Goal: Communication & Community: Participate in discussion

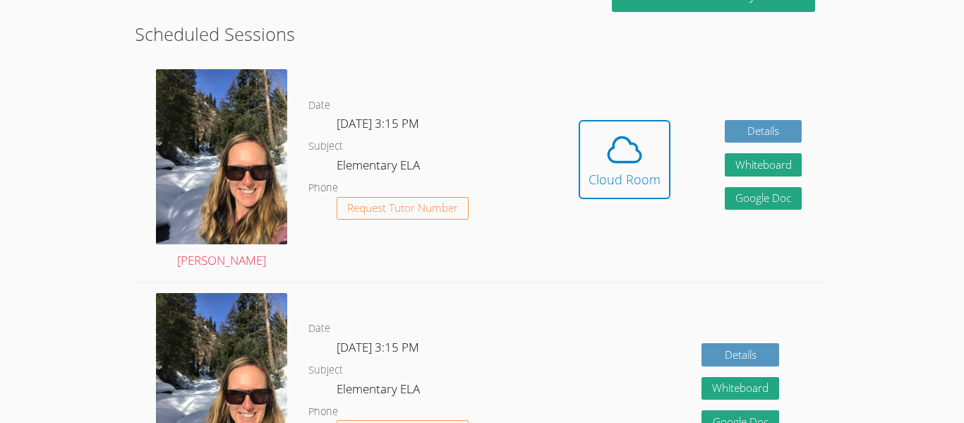
scroll to position [388, 0]
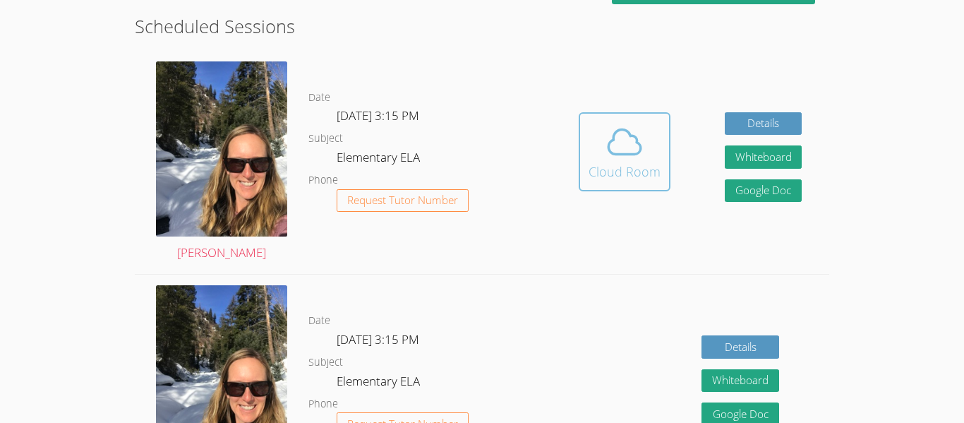
click at [606, 142] on icon at bounding box center [625, 142] width 40 height 40
click at [622, 162] on div "Cloud Room" at bounding box center [625, 172] width 72 height 20
click at [597, 140] on span at bounding box center [625, 142] width 72 height 40
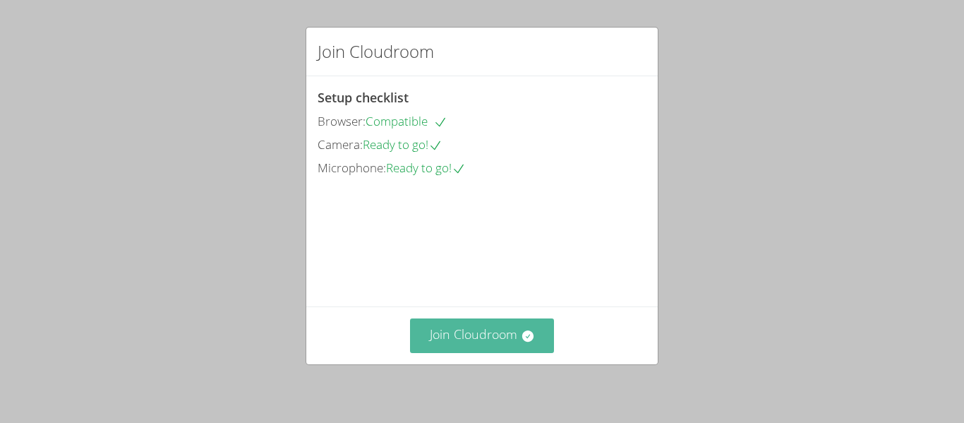
click at [493, 331] on button "Join Cloudroom" at bounding box center [482, 335] width 145 height 35
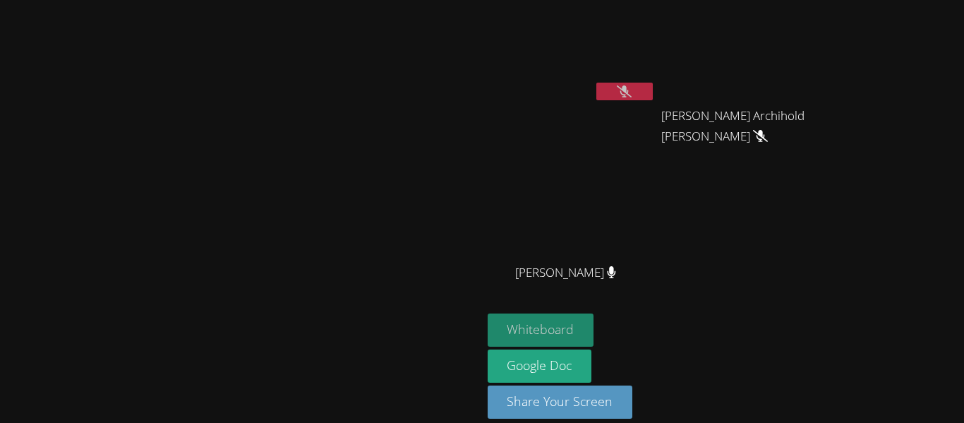
click at [594, 322] on button "Whiteboard" at bounding box center [541, 329] width 107 height 33
click at [619, 272] on icon at bounding box center [611, 272] width 15 height 12
click at [632, 93] on icon at bounding box center [624, 91] width 15 height 12
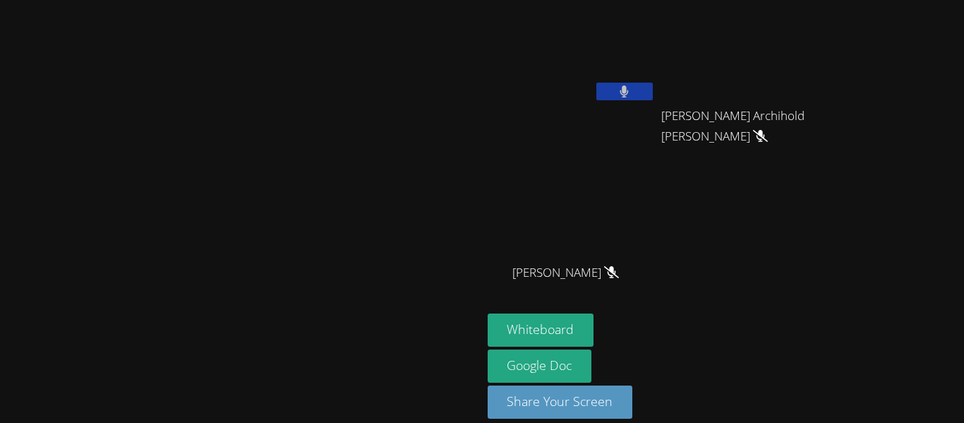
click at [629, 93] on icon at bounding box center [624, 91] width 9 height 12
click at [632, 93] on icon at bounding box center [624, 91] width 15 height 12
click at [653, 83] on button at bounding box center [625, 92] width 56 height 18
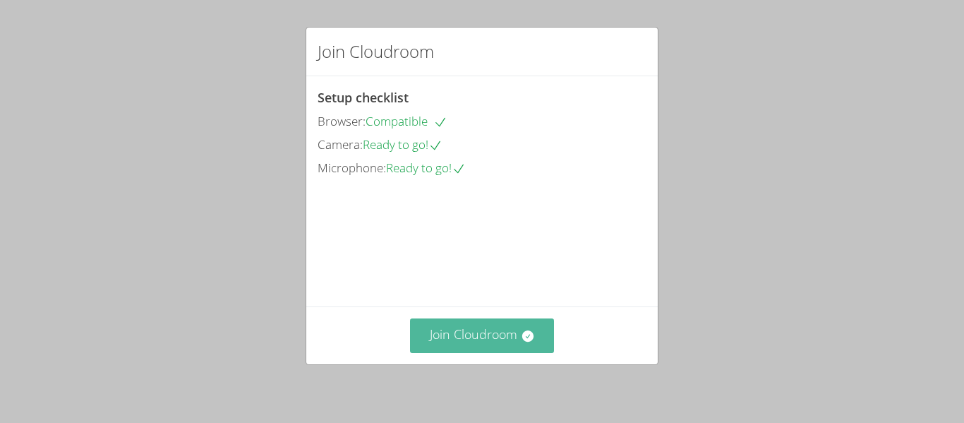
click at [476, 336] on button "Join Cloudroom" at bounding box center [482, 335] width 145 height 35
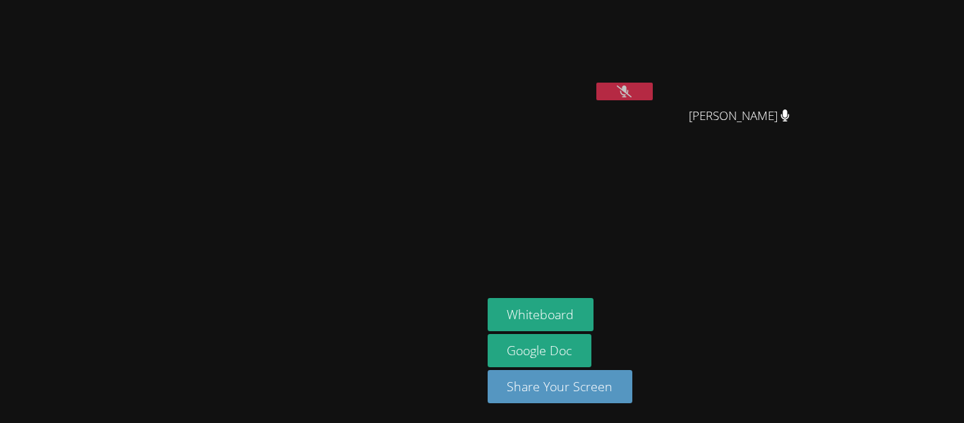
click at [632, 95] on icon at bounding box center [624, 91] width 15 height 12
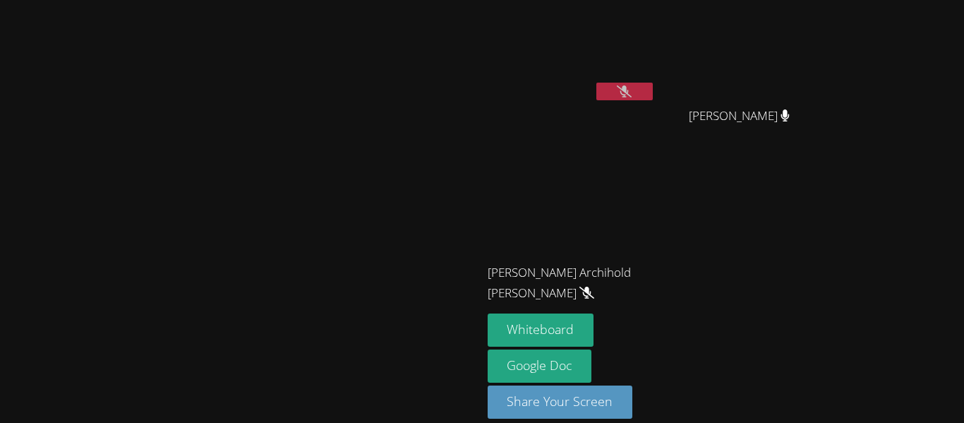
click at [653, 83] on button at bounding box center [625, 92] width 56 height 18
click at [632, 91] on icon at bounding box center [624, 91] width 15 height 12
click at [653, 94] on button at bounding box center [625, 92] width 56 height 18
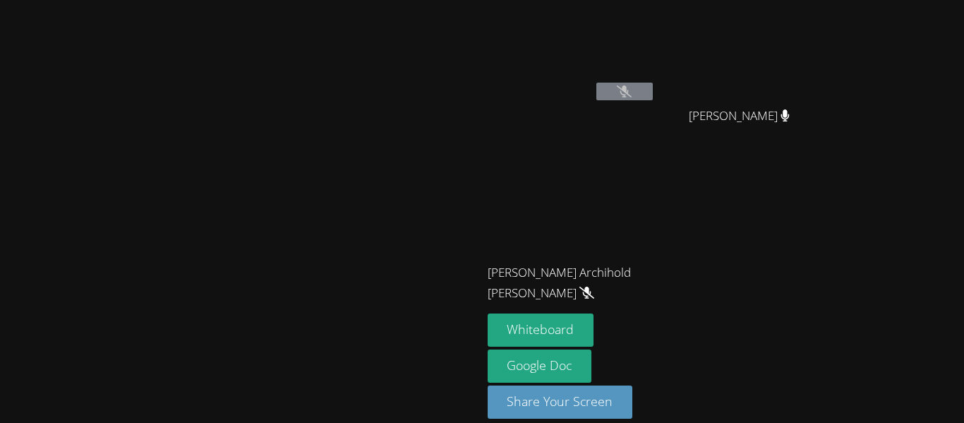
click at [632, 88] on icon at bounding box center [624, 91] width 15 height 12
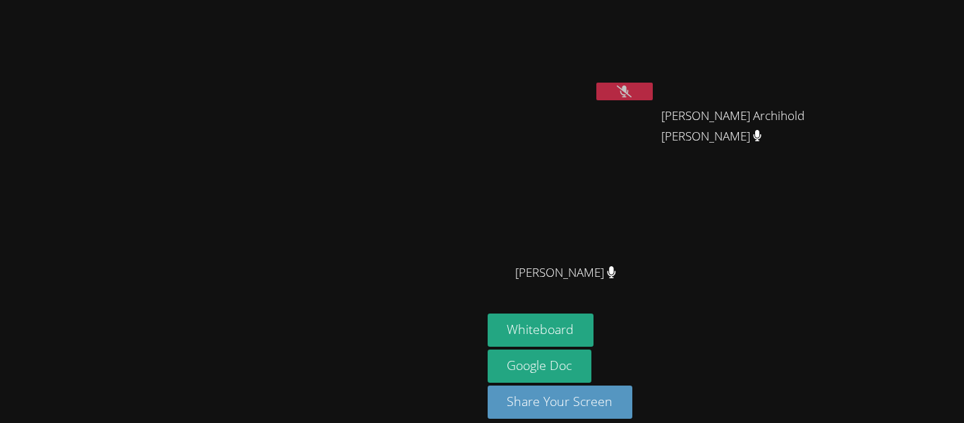
click at [653, 84] on button at bounding box center [625, 92] width 56 height 18
click at [653, 89] on button at bounding box center [625, 92] width 56 height 18
click at [829, 354] on div "Whiteboard Google Doc Share Your Screen" at bounding box center [659, 371] width 342 height 116
click at [135, 141] on video at bounding box center [241, 191] width 212 height 265
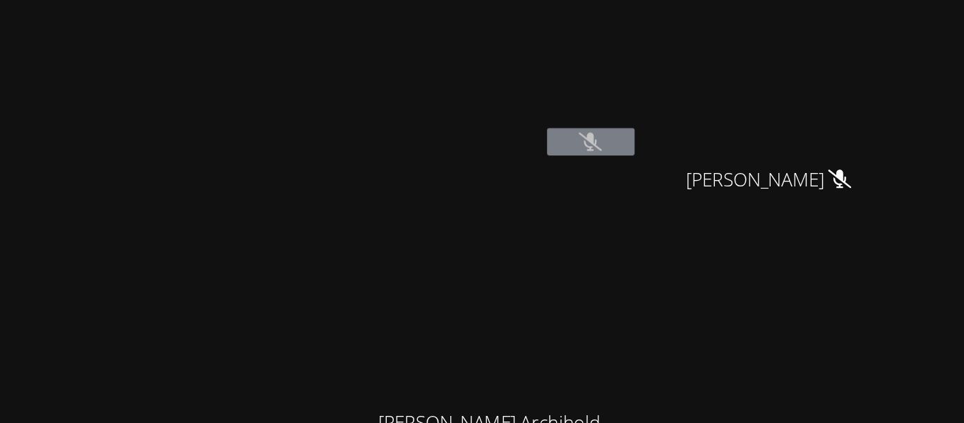
click at [632, 94] on icon at bounding box center [624, 91] width 15 height 12
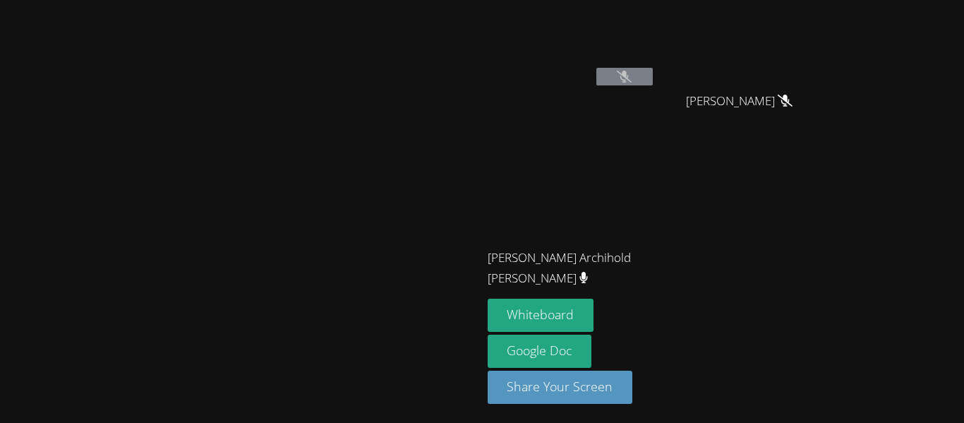
scroll to position [11, 0]
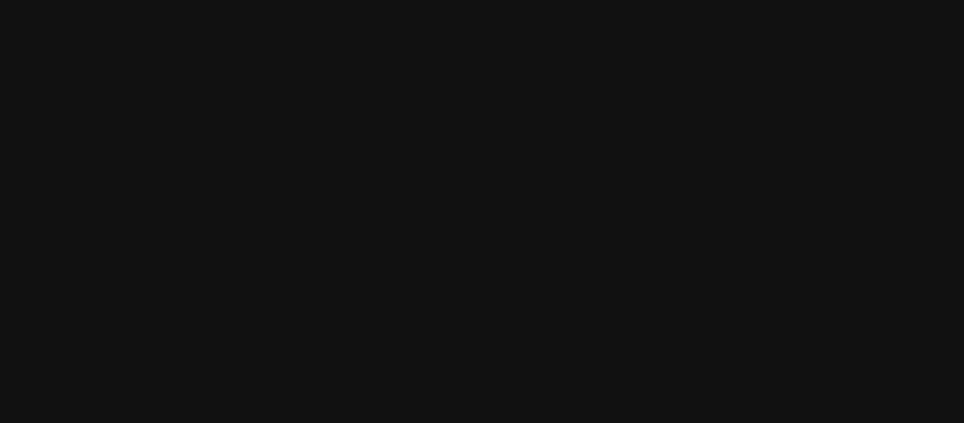
click at [135, 176] on video at bounding box center [241, 179] width 212 height 265
click at [135, 159] on video at bounding box center [241, 179] width 212 height 265
click at [135, 178] on video at bounding box center [241, 179] width 212 height 265
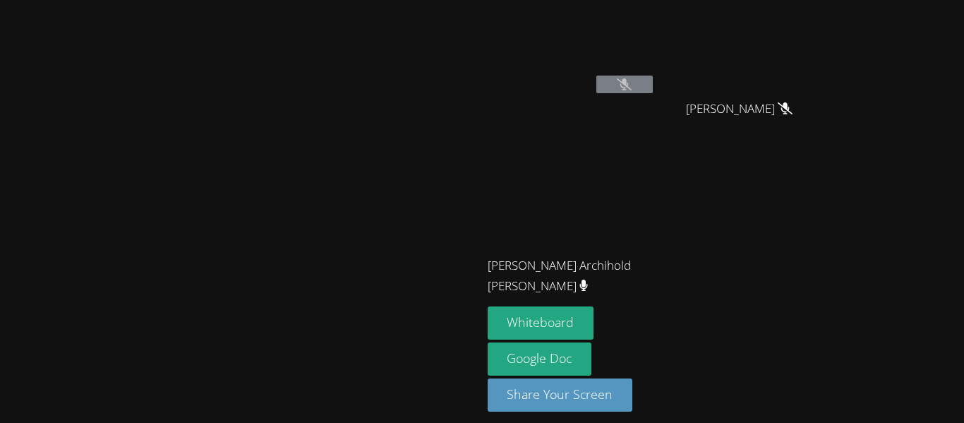
scroll to position [10, 0]
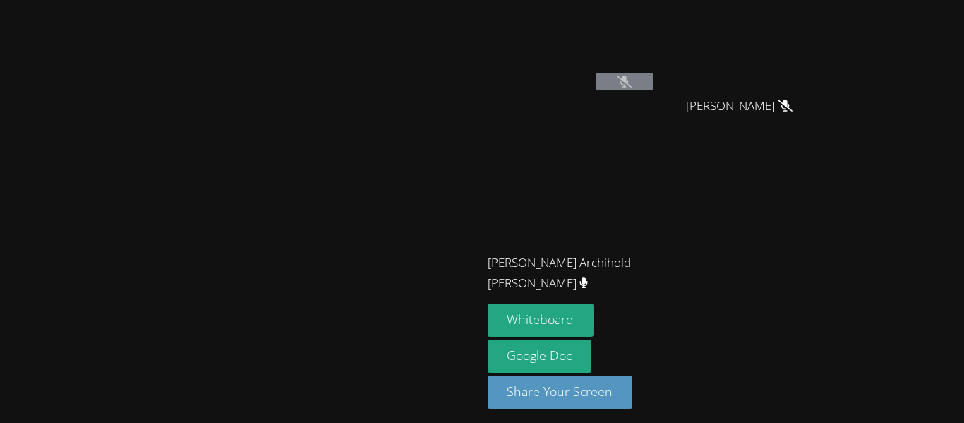
click at [347, 207] on video at bounding box center [241, 181] width 212 height 265
click at [347, 222] on video at bounding box center [241, 181] width 212 height 265
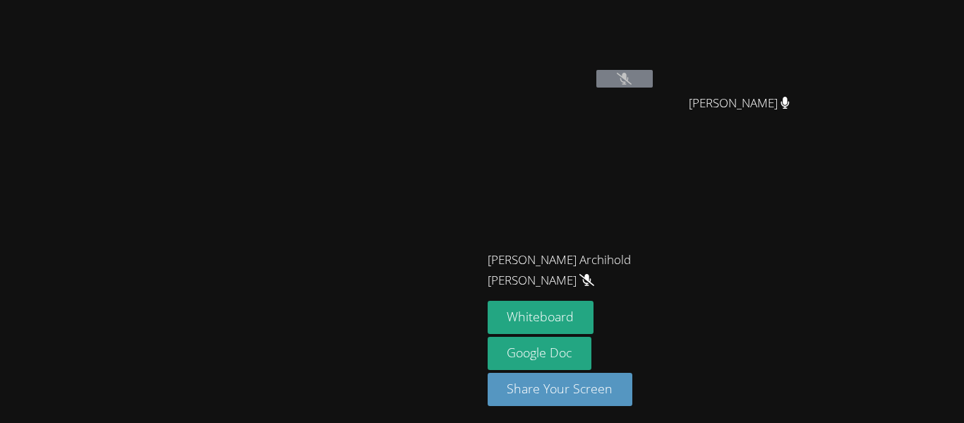
click at [347, 249] on video at bounding box center [241, 178] width 212 height 265
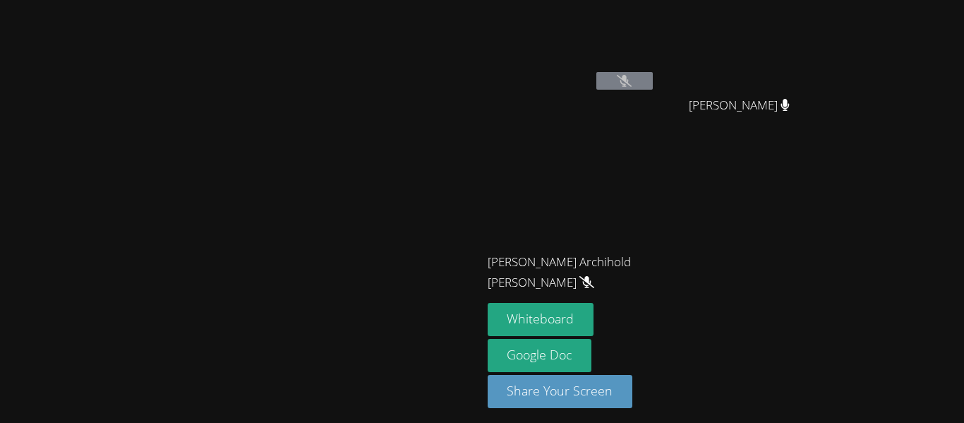
scroll to position [8, 0]
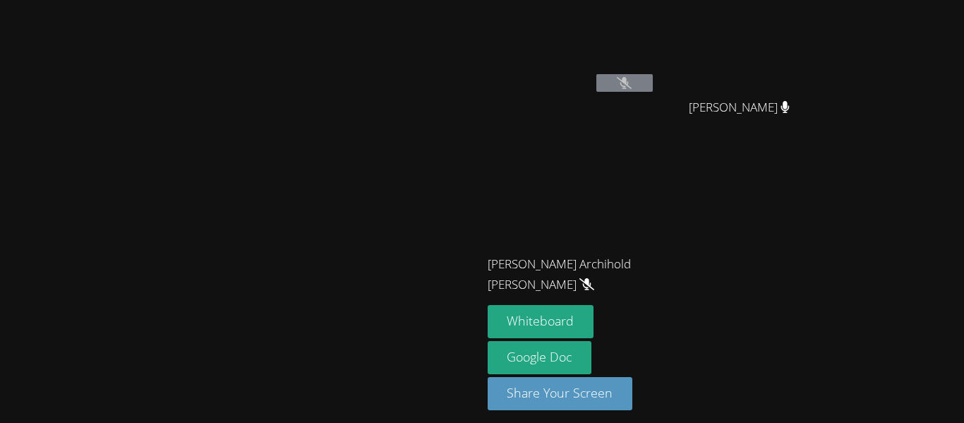
click at [347, 315] on video at bounding box center [241, 182] width 212 height 265
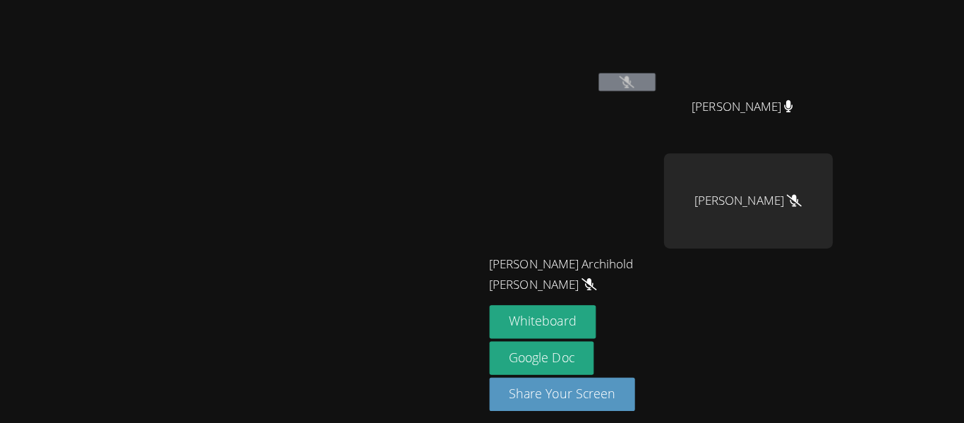
scroll to position [6, 0]
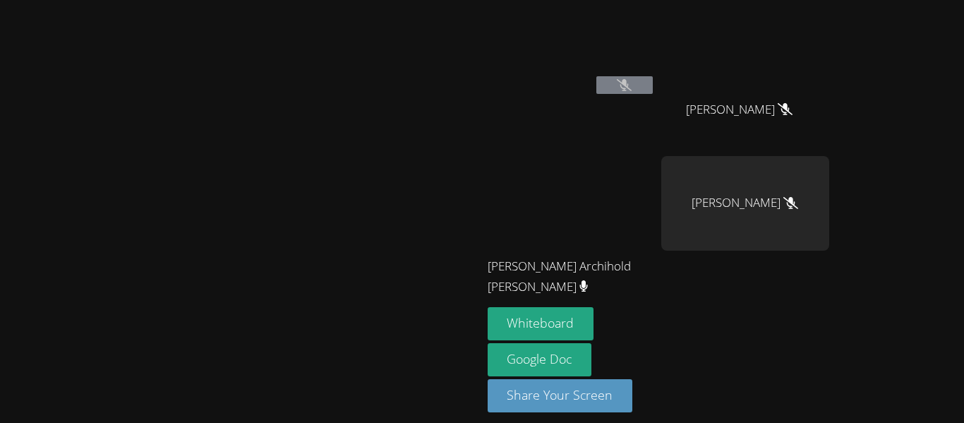
click at [476, 370] on div at bounding box center [241, 345] width 471 height 56
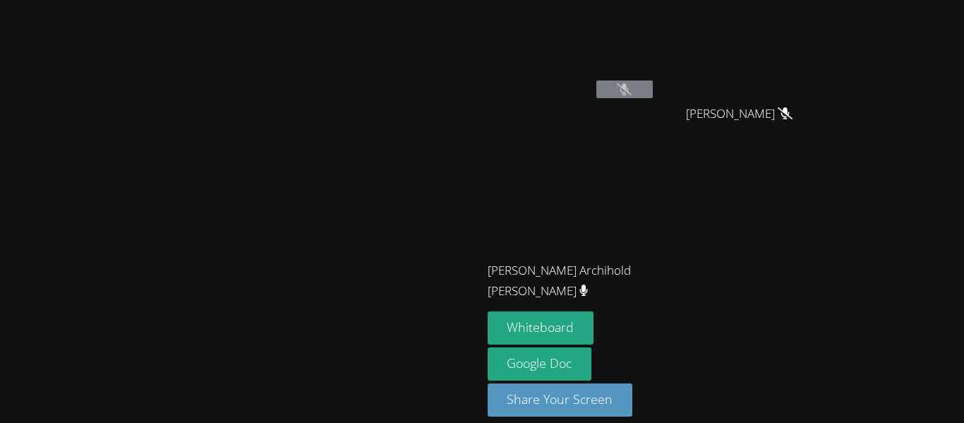
scroll to position [0, 0]
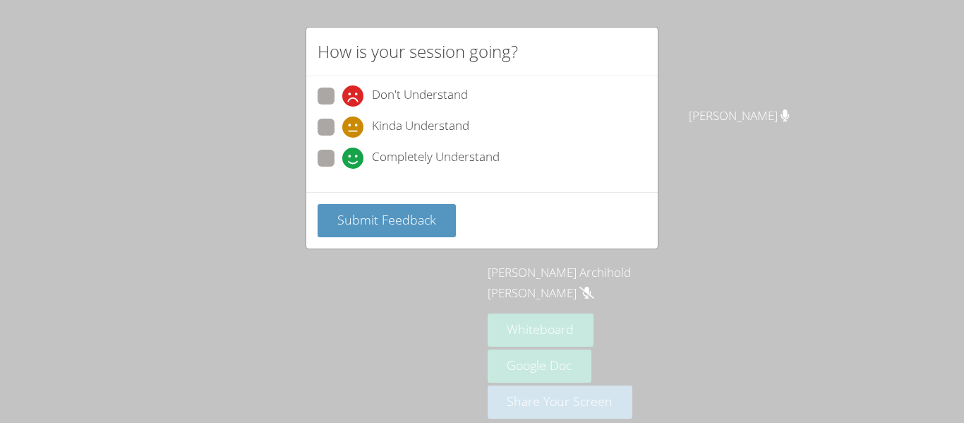
click at [342, 169] on span at bounding box center [342, 169] width 0 height 0
click at [342, 153] on input "Completely Understand" at bounding box center [348, 156] width 12 height 12
radio input "true"
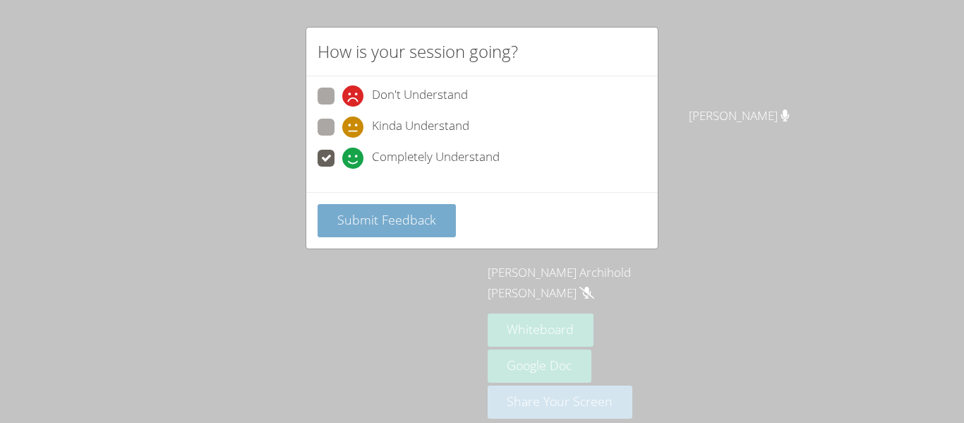
click at [363, 227] on span "Submit Feedback" at bounding box center [386, 219] width 99 height 17
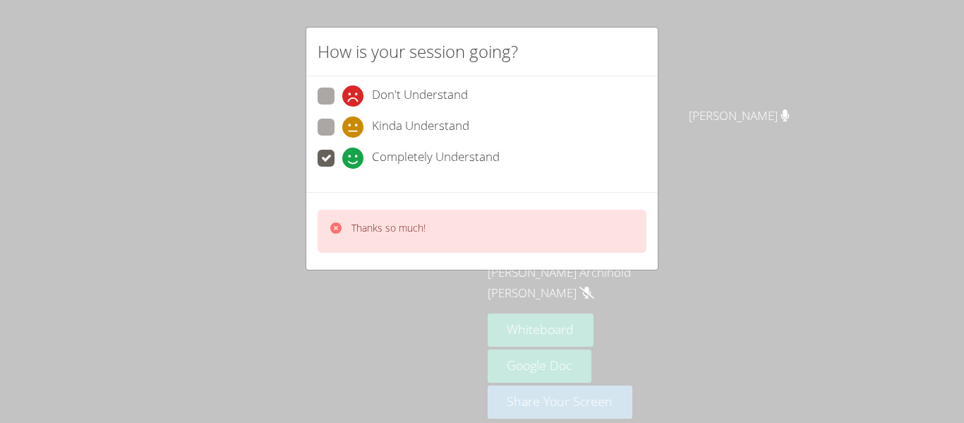
click at [373, 323] on div "How is your session going? Don't Understand Kinda Understand Completely Underst…" at bounding box center [482, 211] width 964 height 423
click at [414, 327] on div "How is your session going? Don't Understand Kinda Understand Completely Underst…" at bounding box center [482, 211] width 964 height 423
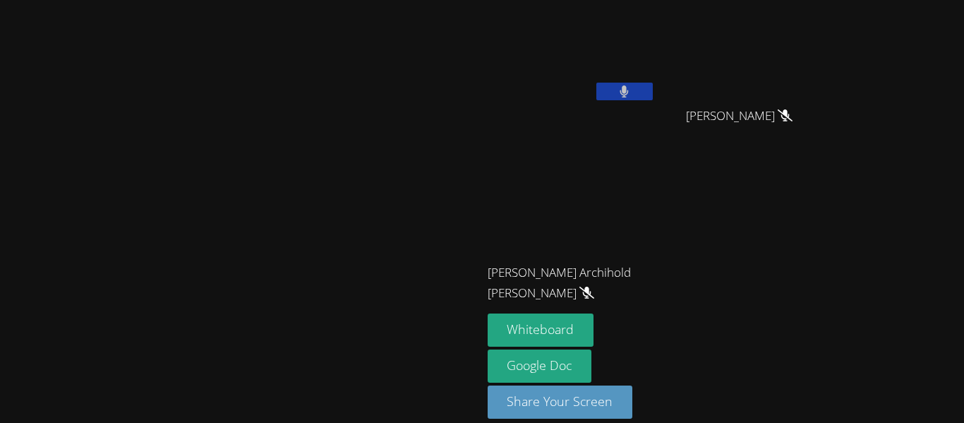
click at [347, 122] on video at bounding box center [241, 191] width 212 height 265
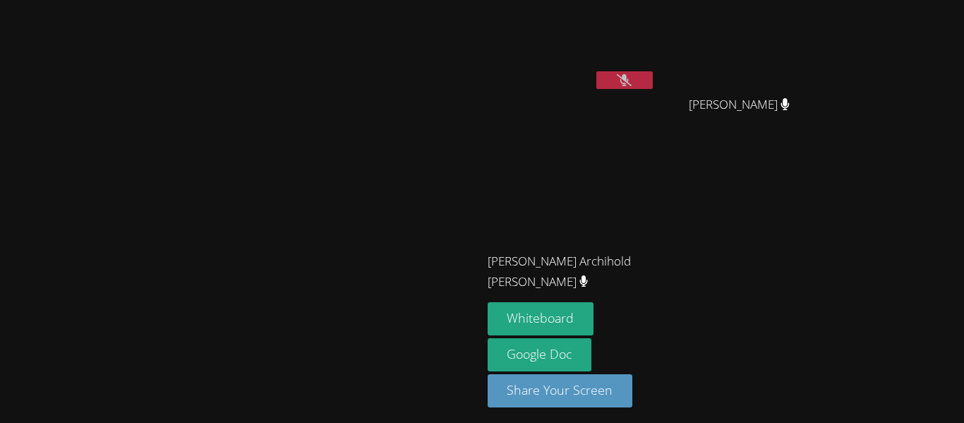
scroll to position [8, 0]
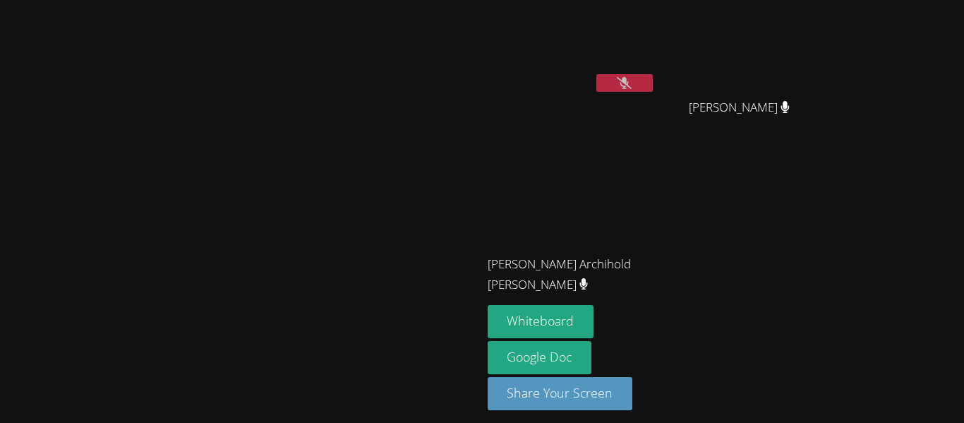
click at [632, 88] on icon at bounding box center [624, 83] width 15 height 12
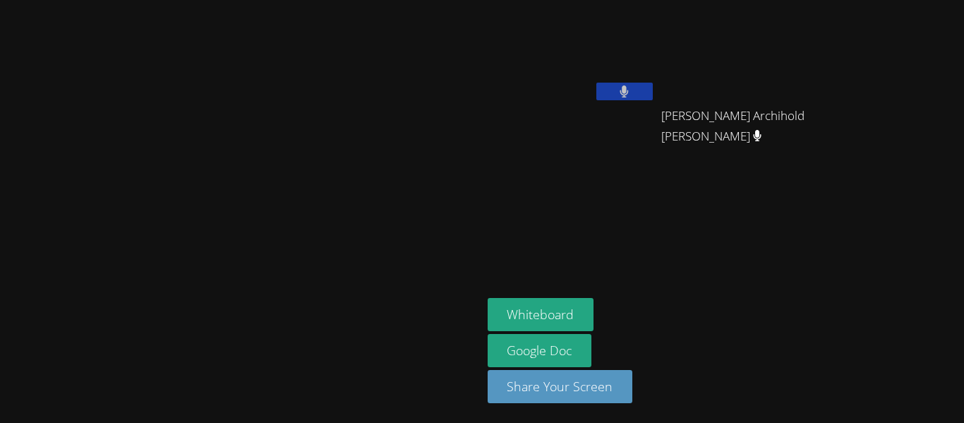
scroll to position [0, 0]
